Goal: Task Accomplishment & Management: Complete application form

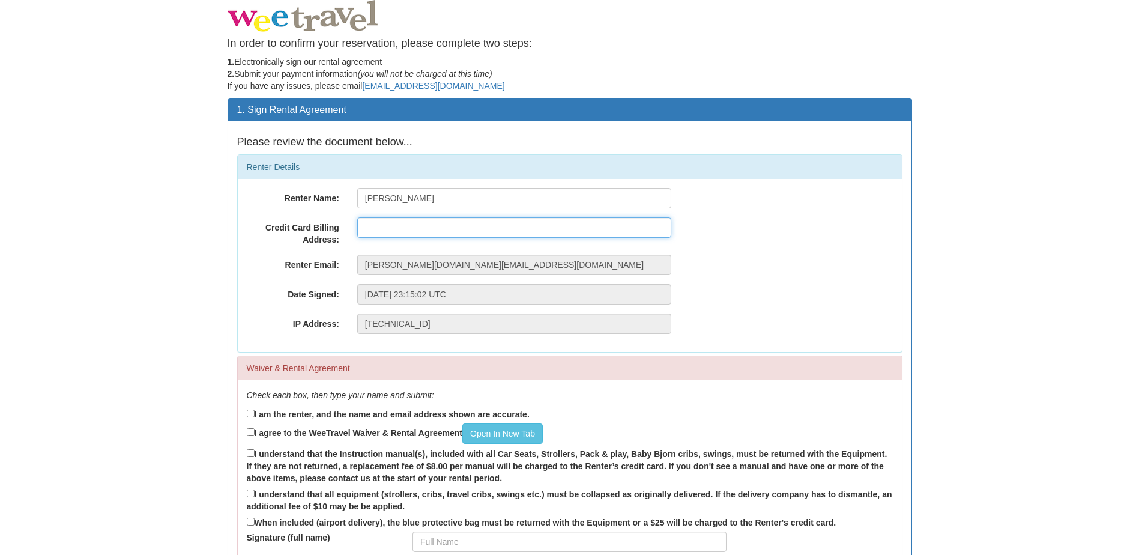
click at [397, 229] on input "text" at bounding box center [514, 227] width 314 height 20
click at [218, 255] on div "1. Sign Rental Agreement Please review the document below... Renter Details Ren…" at bounding box center [569, 377] width 702 height 559
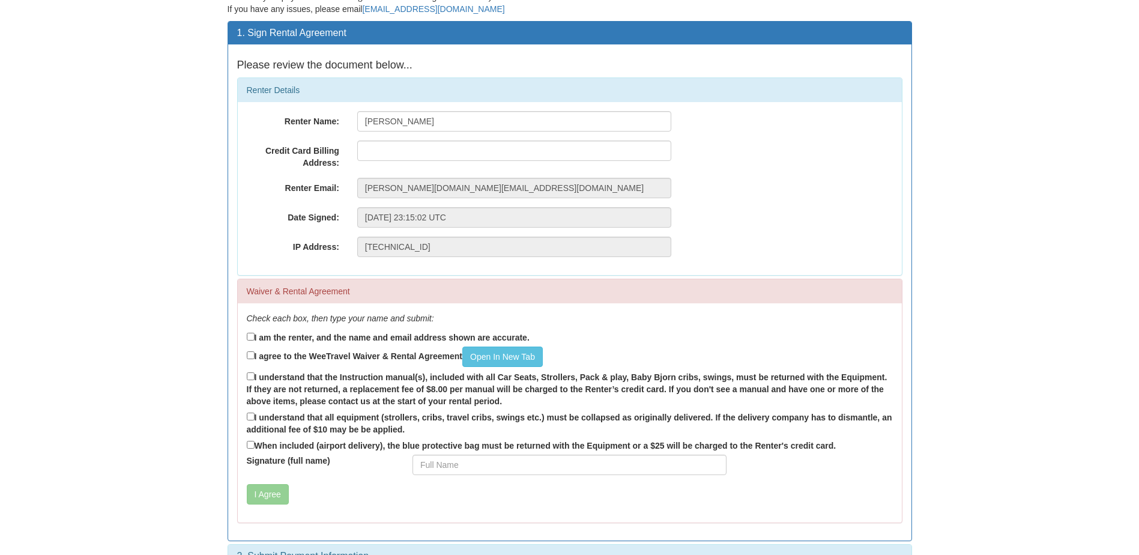
scroll to position [102, 0]
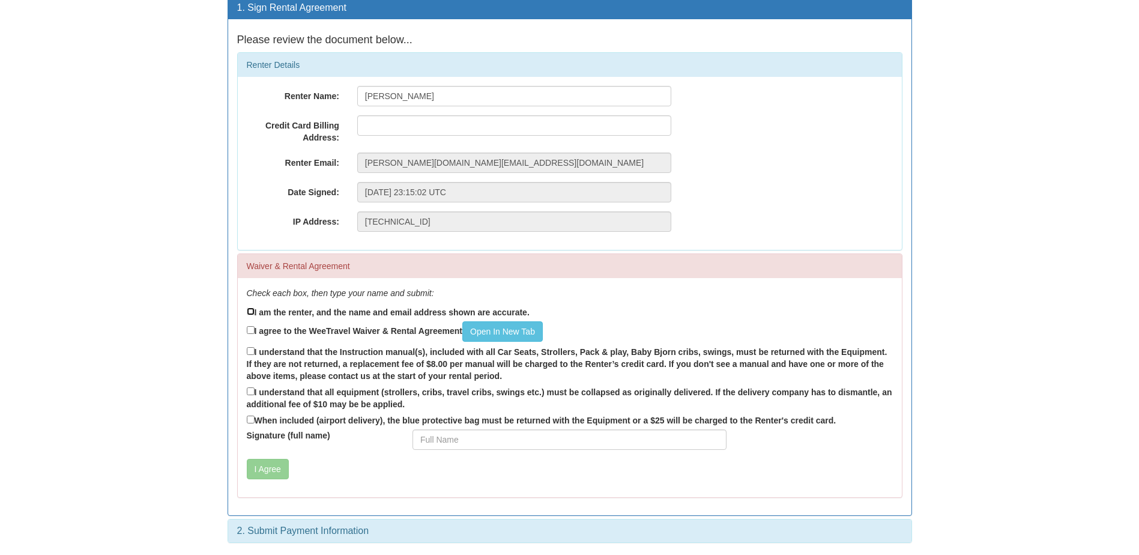
drag, startPoint x: 249, startPoint y: 312, endPoint x: 251, endPoint y: 323, distance: 11.7
click at [249, 312] on input "I am the renter, and the name and email address shown are accurate." at bounding box center [251, 311] width 8 height 8
checkbox input "true"
click at [251, 331] on input "I agree to the WeeTravel Waiver & Rental Agreement Open In [GEOGRAPHIC_DATA]" at bounding box center [251, 330] width 8 height 8
checkbox input "true"
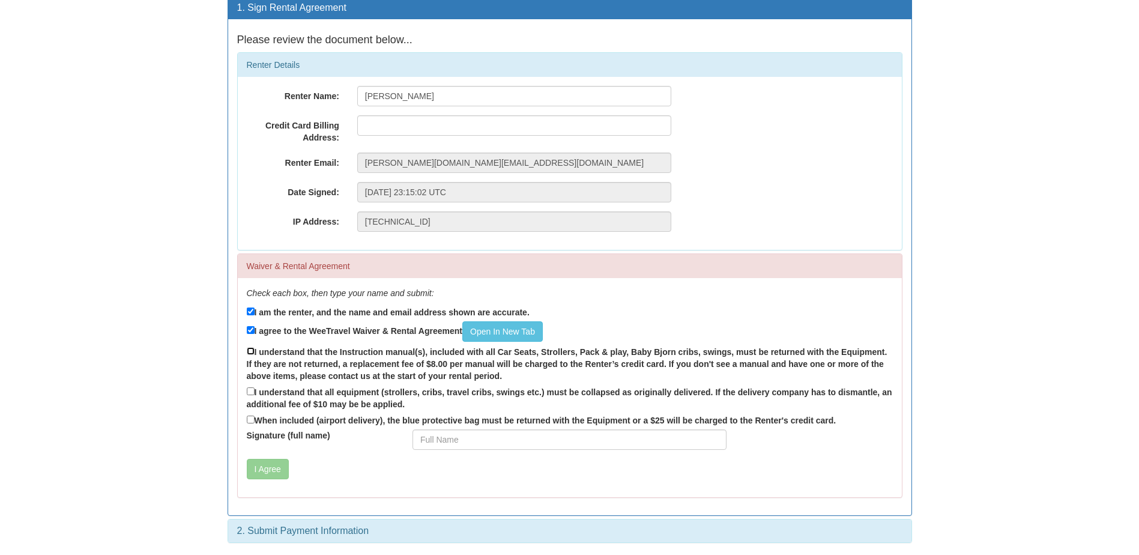
click at [250, 354] on input "I understand that the Instruction manual(s), included with all Car Seats, Strol…" at bounding box center [251, 351] width 8 height 8
checkbox input "true"
click at [251, 391] on input "I understand that all equipment (strollers, cribs, travel cribs, swings etc.) m…" at bounding box center [251, 391] width 8 height 8
checkbox input "true"
click at [249, 418] on input "When included (airport delivery), the blue protective bag must be returned with…" at bounding box center [251, 419] width 8 height 8
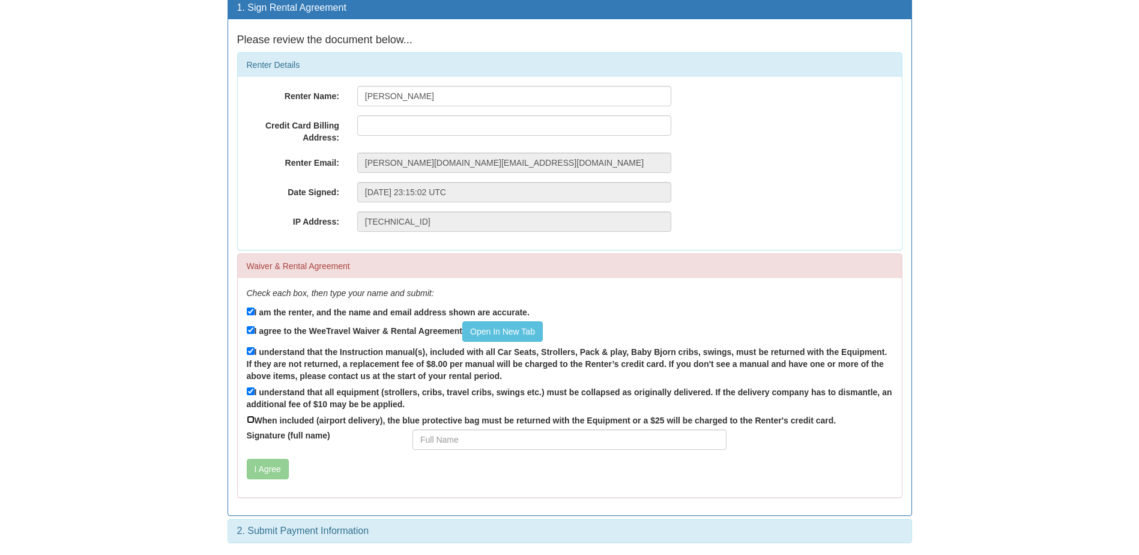
checkbox input "true"
click at [446, 436] on input "Signature (full name)" at bounding box center [569, 439] width 314 height 20
click at [433, 444] on input "Signature (full name)" at bounding box center [569, 439] width 314 height 20
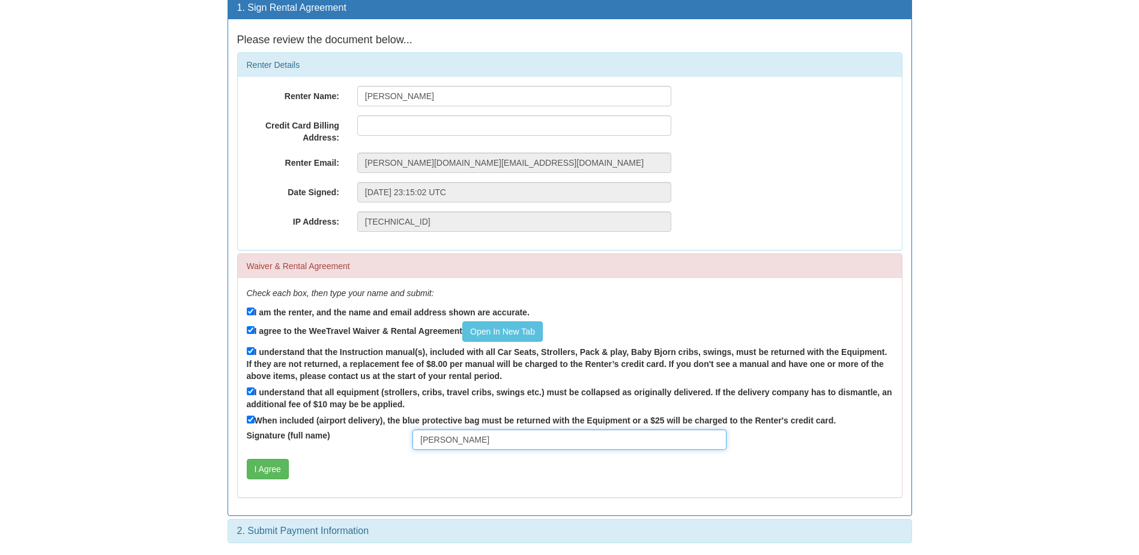
type input "[PERSON_NAME]"
click at [219, 343] on div "1. Sign Rental Agreement Please review the document below... Renter Details Ren…" at bounding box center [569, 275] width 702 height 559
click at [275, 463] on button "I Agree" at bounding box center [268, 469] width 42 height 20
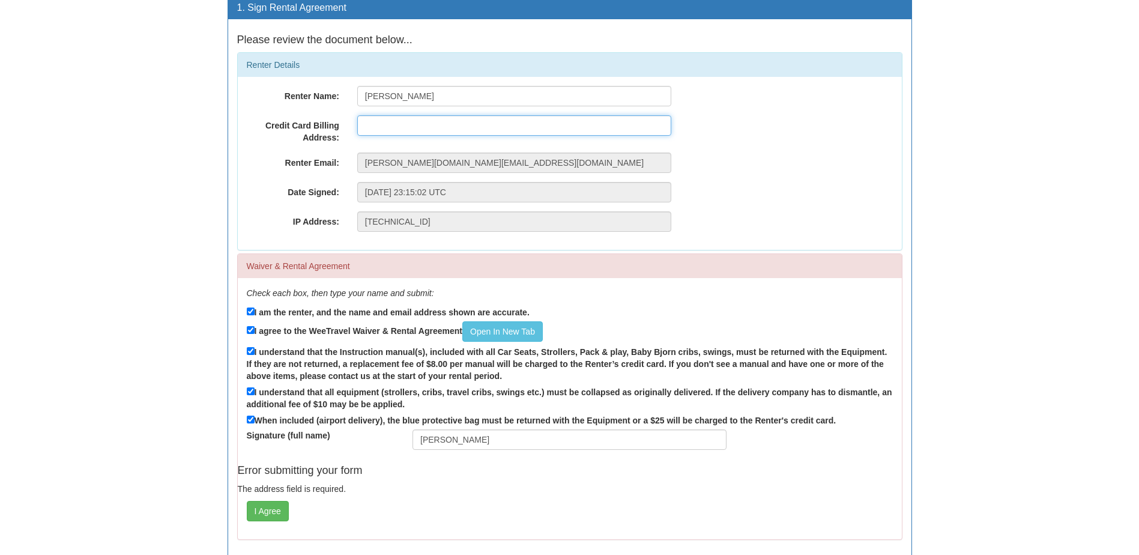
click at [385, 134] on input "text" at bounding box center [514, 125] width 314 height 20
type input "65 Hexham St, Tarragindi, QLD, 4121, Australia"
click at [260, 513] on button "I Agree" at bounding box center [268, 511] width 42 height 20
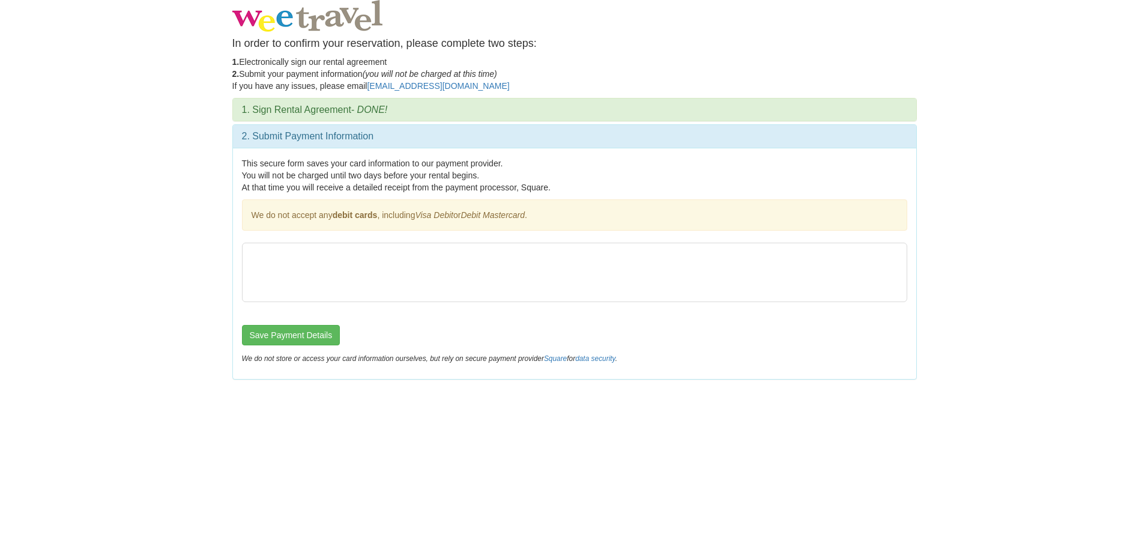
scroll to position [0, 0]
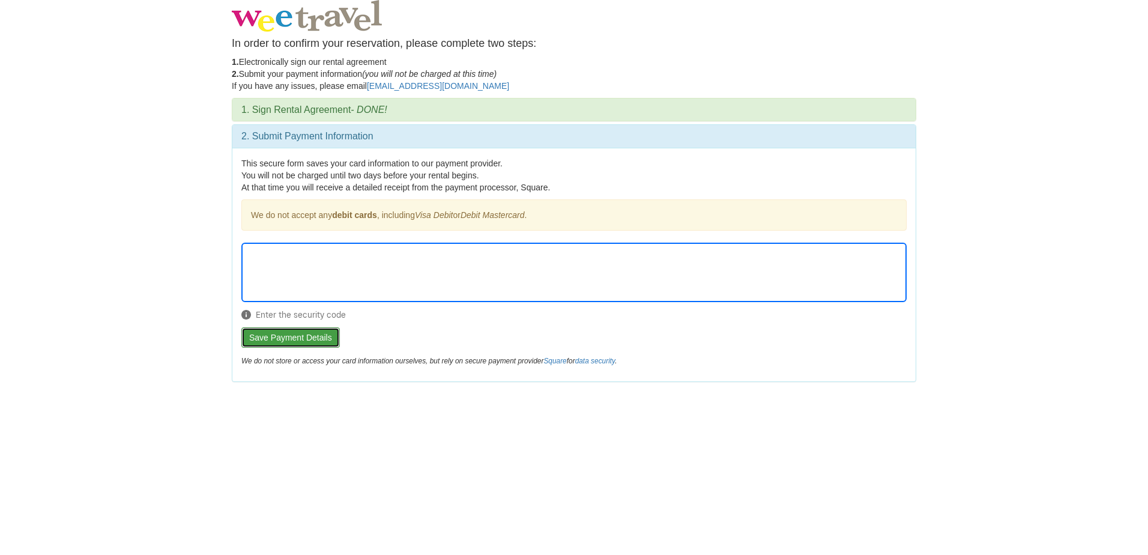
click at [296, 335] on button "Save Payment Details" at bounding box center [290, 337] width 98 height 20
